Goal: Task Accomplishment & Management: Manage account settings

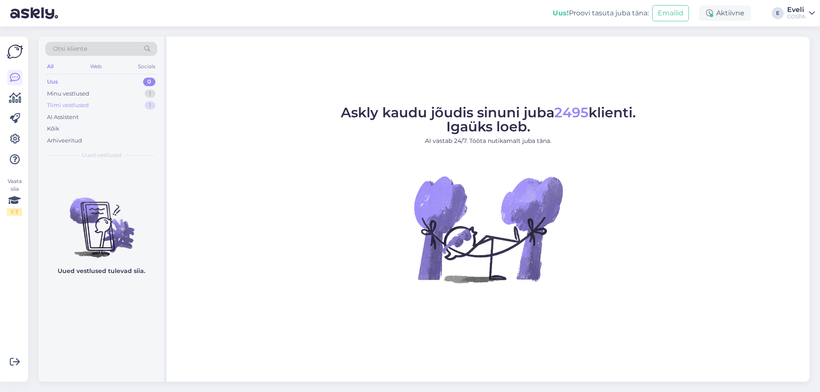
click at [80, 106] on div "Tiimi vestlused" at bounding box center [68, 105] width 42 height 9
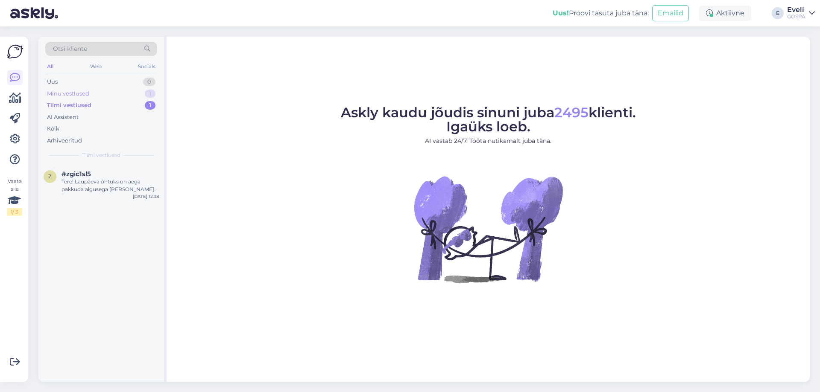
click at [86, 93] on div "Minu vestlused" at bounding box center [68, 94] width 42 height 9
drag, startPoint x: 129, startPoint y: 190, endPoint x: 164, endPoint y: 198, distance: 36.8
click at [128, 190] on div "Kinnitame, et [PERSON_NAME] broneering numbriga 481917 on tühistatud." at bounding box center [109, 185] width 97 height 15
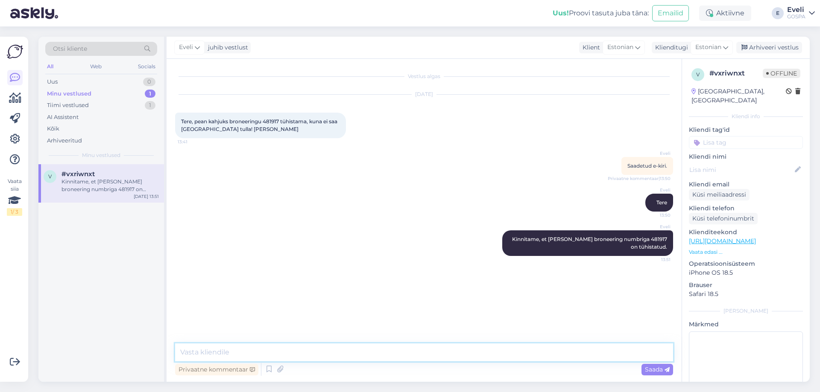
click at [380, 354] on textarea at bounding box center [424, 353] width 498 height 18
click at [772, 47] on div "Arhiveeri vestlus" at bounding box center [769, 48] width 66 height 12
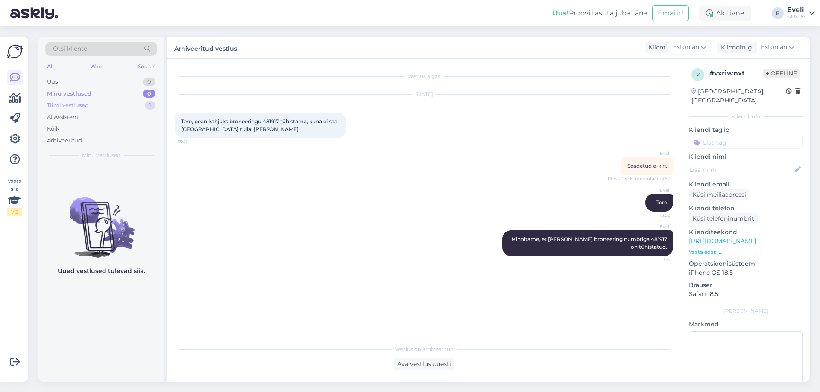
click at [100, 109] on div "Tiimi vestlused 1" at bounding box center [101, 105] width 112 height 12
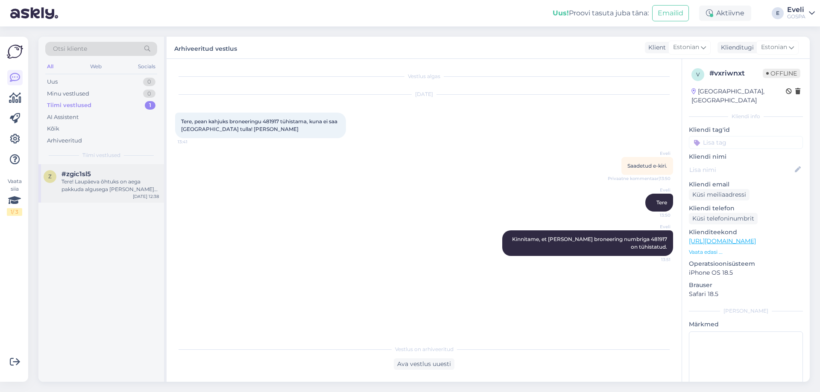
click at [98, 180] on div "Tere! Laupäeva õhtuks on aega pakkuda algusega [PERSON_NAME] 16.45, 17.30 või 1…" at bounding box center [109, 185] width 97 height 15
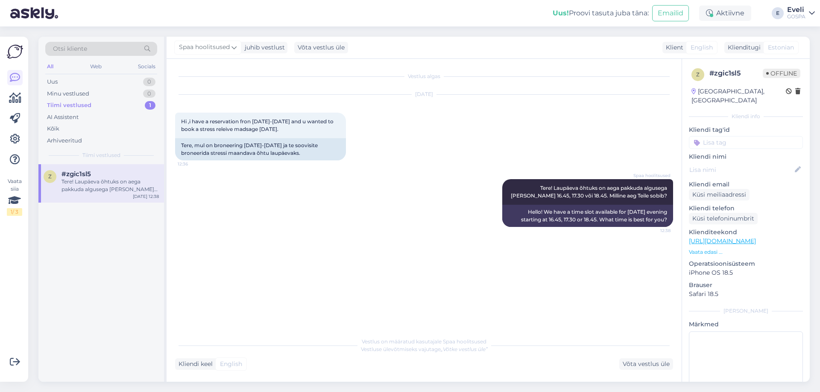
click at [408, 297] on div "Vestlus algas [DATE] Hi ,i have a reservation fron [DATE]-[DATE] and u wanted t…" at bounding box center [428, 196] width 506 height 258
click at [793, 14] on div "GOSPA" at bounding box center [796, 16] width 18 height 7
click at [750, 73] on div "Logi välja" at bounding box center [739, 72] width 152 height 15
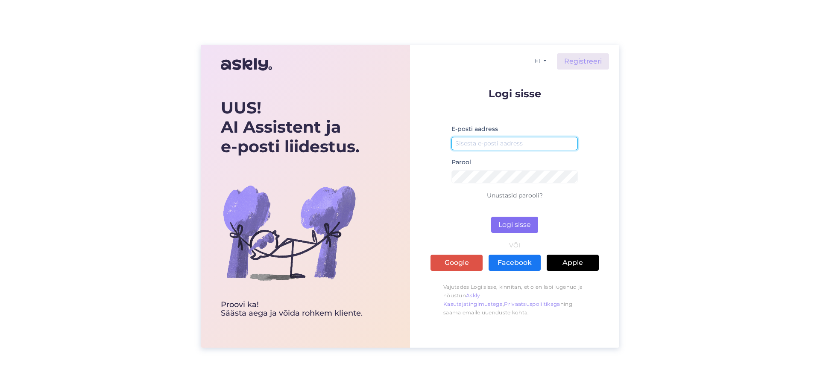
type input "info@gospa.ee"
drag, startPoint x: 522, startPoint y: 221, endPoint x: 481, endPoint y: 192, distance: 50.0
click at [522, 221] on button "Logi sisse" at bounding box center [514, 225] width 47 height 16
